Goal: Task Accomplishment & Management: Manage account settings

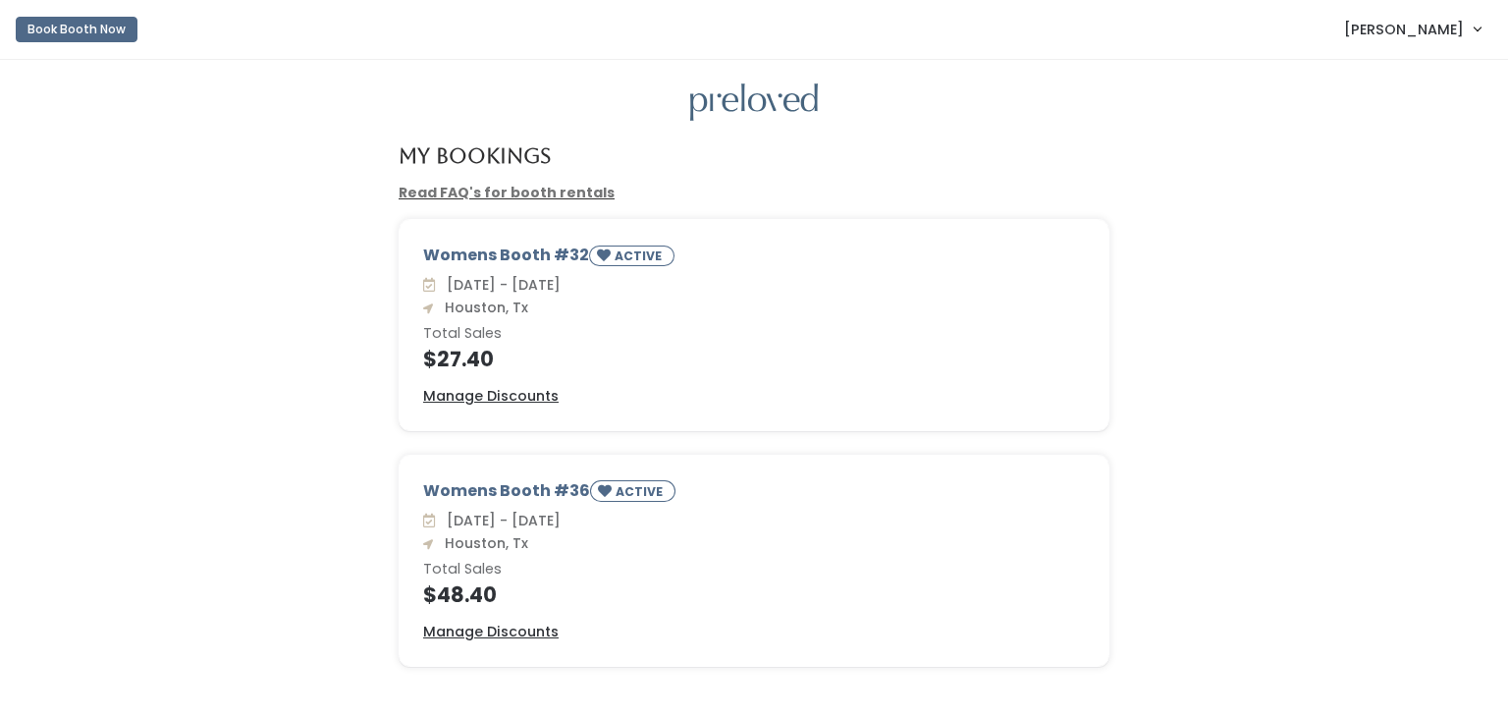
click at [262, 309] on div "Womens Booth #32 ACTIVE Sat. Sep 27 - Fri. Oct 3 Houston, Tx Total Sales $27.40…" at bounding box center [754, 337] width 1469 height 236
